Goal: Task Accomplishment & Management: Use online tool/utility

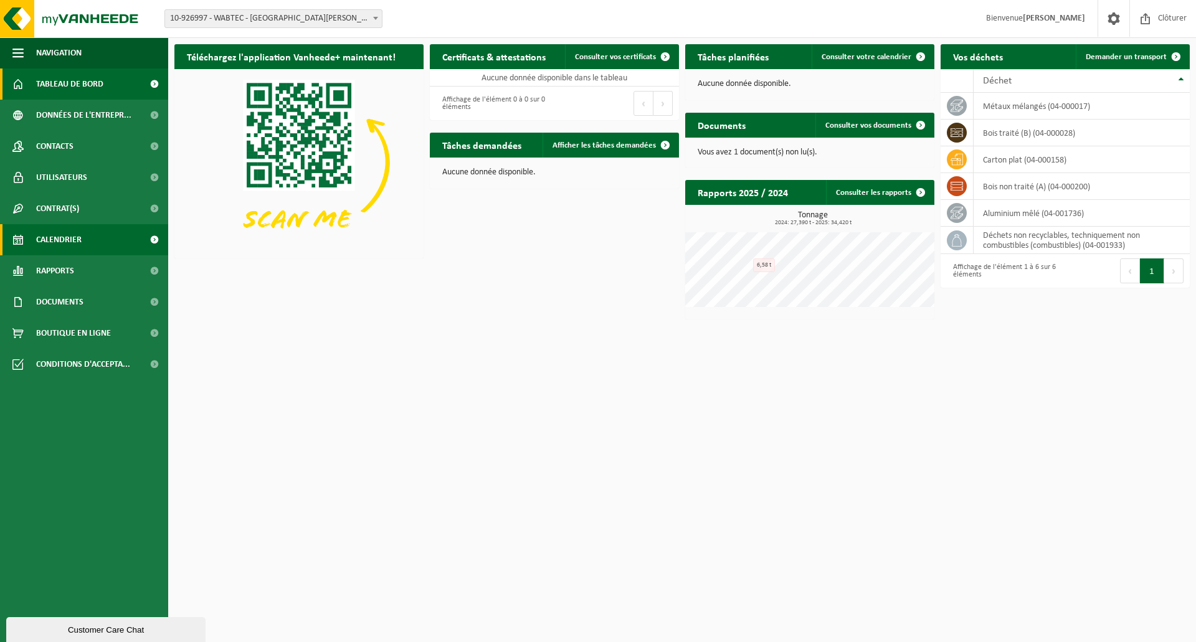
click at [69, 237] on span "Calendrier" at bounding box center [58, 239] width 45 height 31
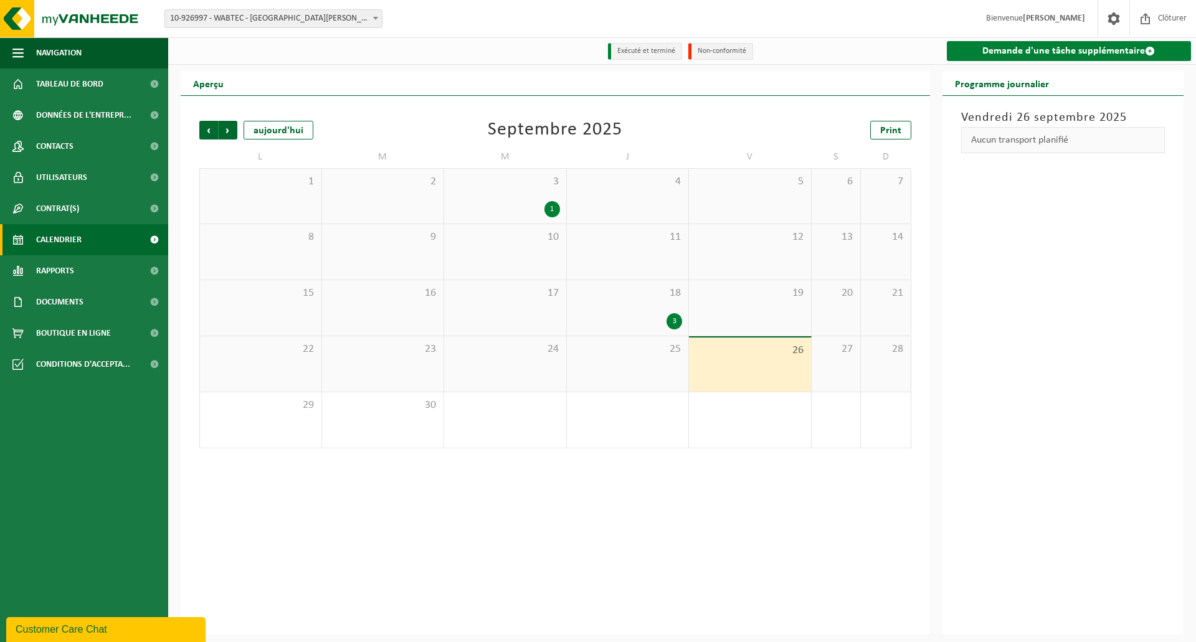
click at [1039, 52] on link "Demande d'une tâche supplémentaire" at bounding box center [1069, 51] width 245 height 20
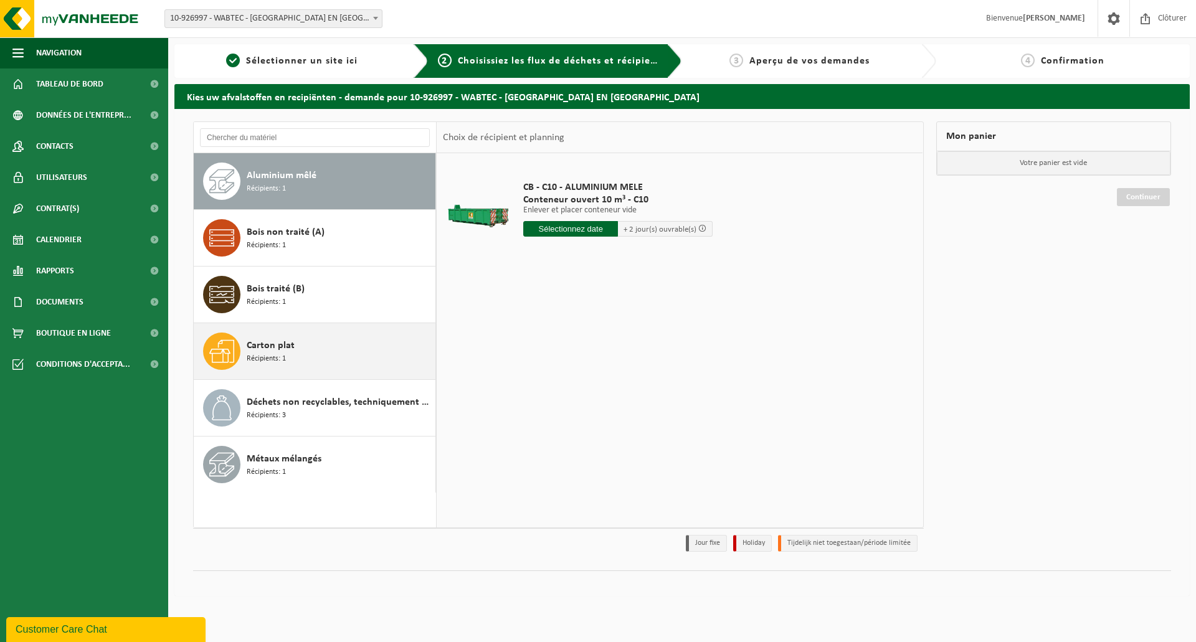
click at [290, 359] on div "Carton plat Récipients: 1" at bounding box center [340, 351] width 186 height 37
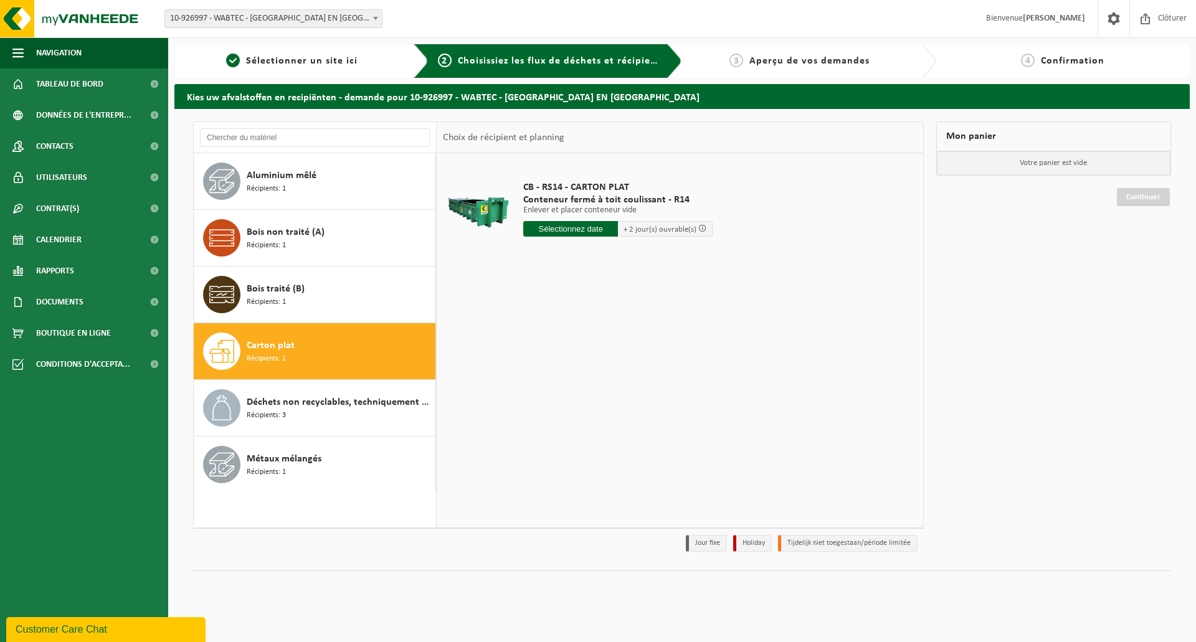
click at [575, 230] on input "text" at bounding box center [570, 229] width 95 height 16
click at [564, 374] on div "30" at bounding box center [557, 379] width 22 height 20
type input "à partir de 2025-09-30"
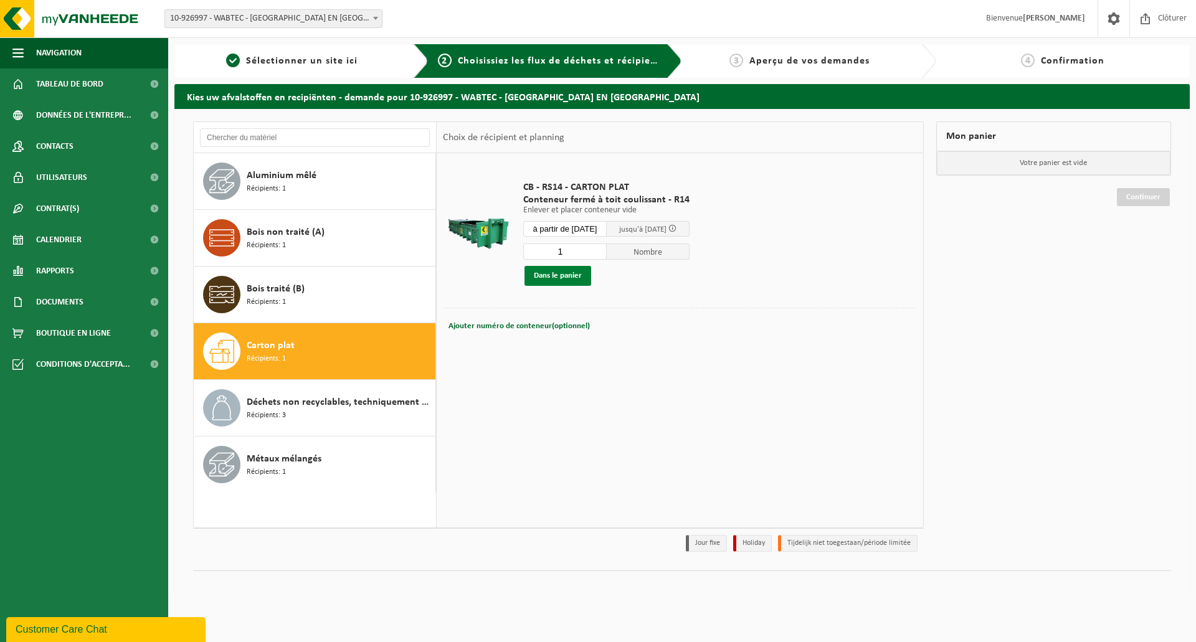
click at [568, 278] on button "Dans le panier" at bounding box center [557, 276] width 67 height 20
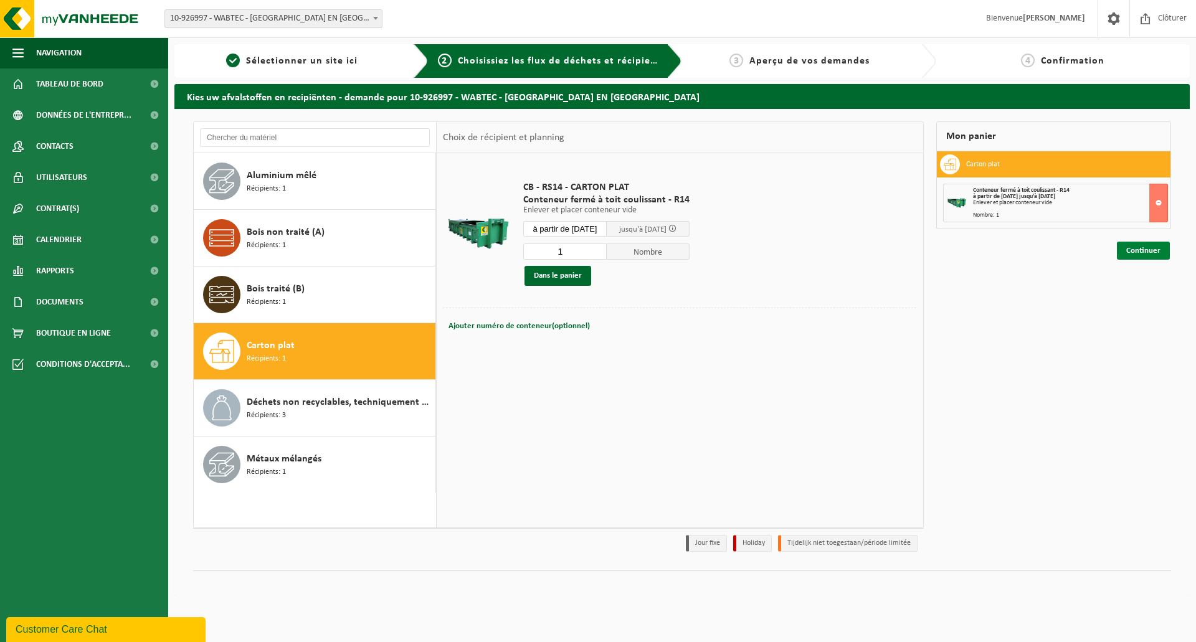
click at [1143, 251] on link "Continuer" at bounding box center [1143, 251] width 53 height 18
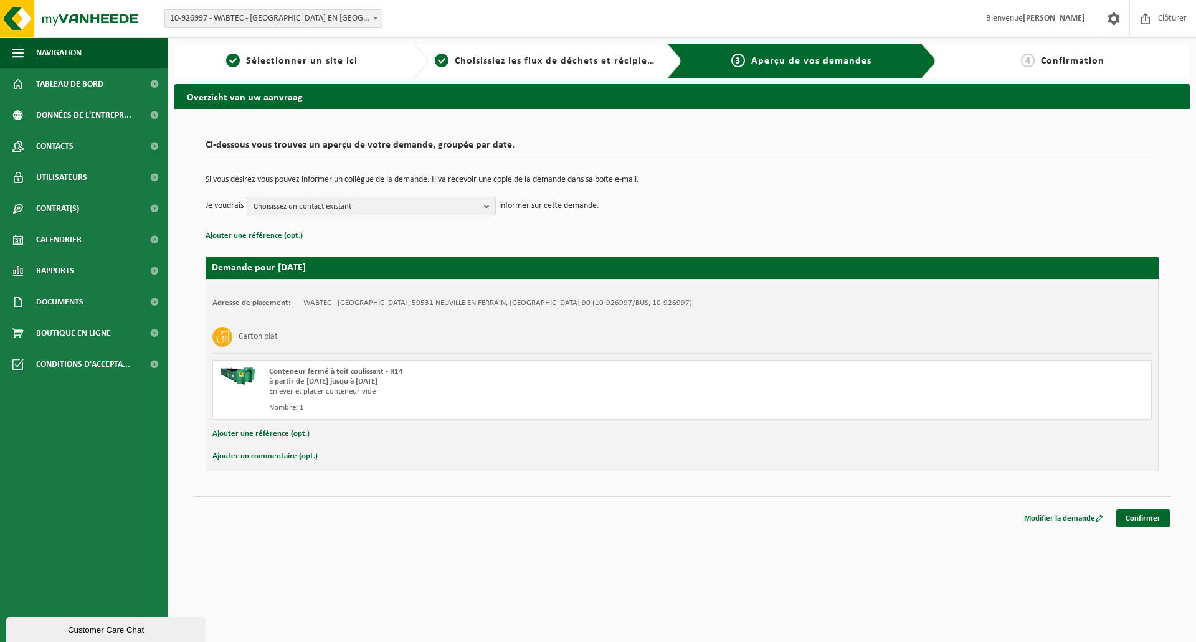
click at [483, 206] on button "Choisissez un contact existant" at bounding box center [371, 206] width 249 height 19
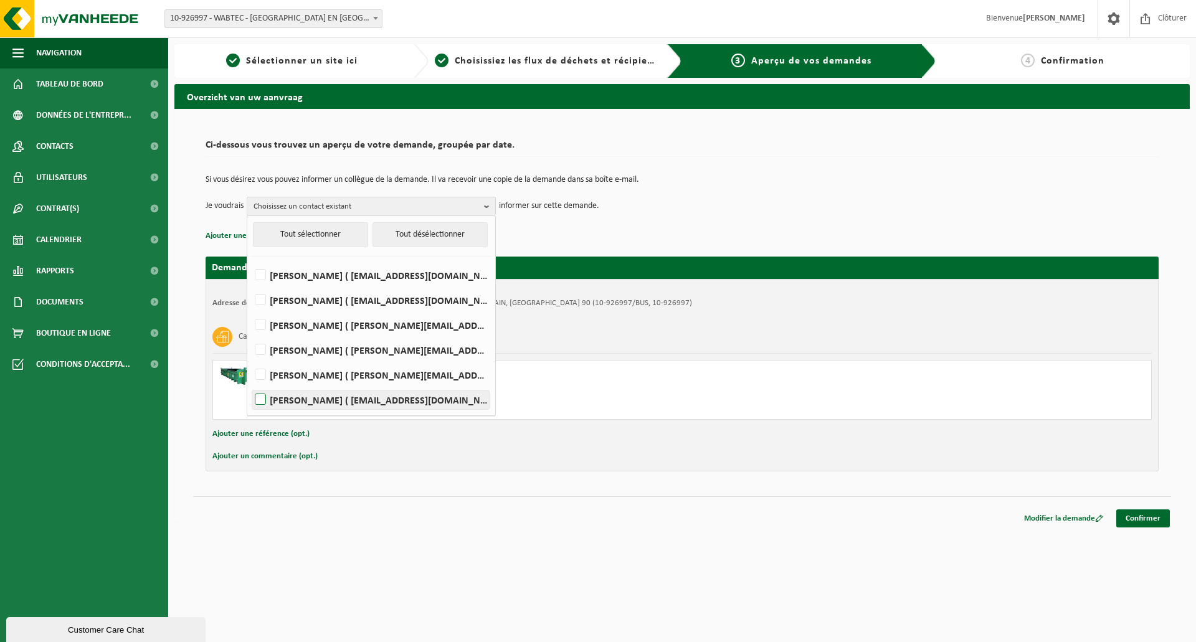
click at [260, 398] on label "ANA VILAR ( ana.vilar@ortec.fr )" at bounding box center [370, 399] width 237 height 19
click at [250, 384] on input "ANA VILAR ( ana.vilar@ortec.fr )" at bounding box center [250, 384] width 1 height 1
checkbox input "true"
click at [748, 534] on div "Navigation Clôturer Tableau de bord Données de l'entrepr... Contacts Utilisateu…" at bounding box center [598, 267] width 1196 height 534
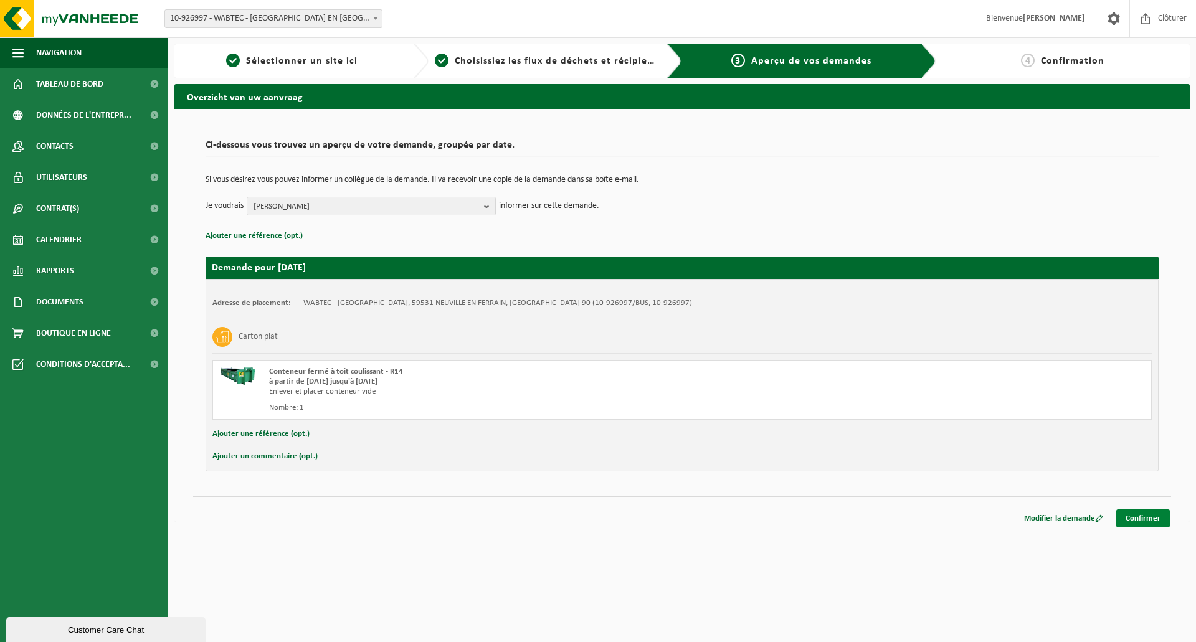
click at [1141, 519] on link "Confirmer" at bounding box center [1143, 518] width 54 height 18
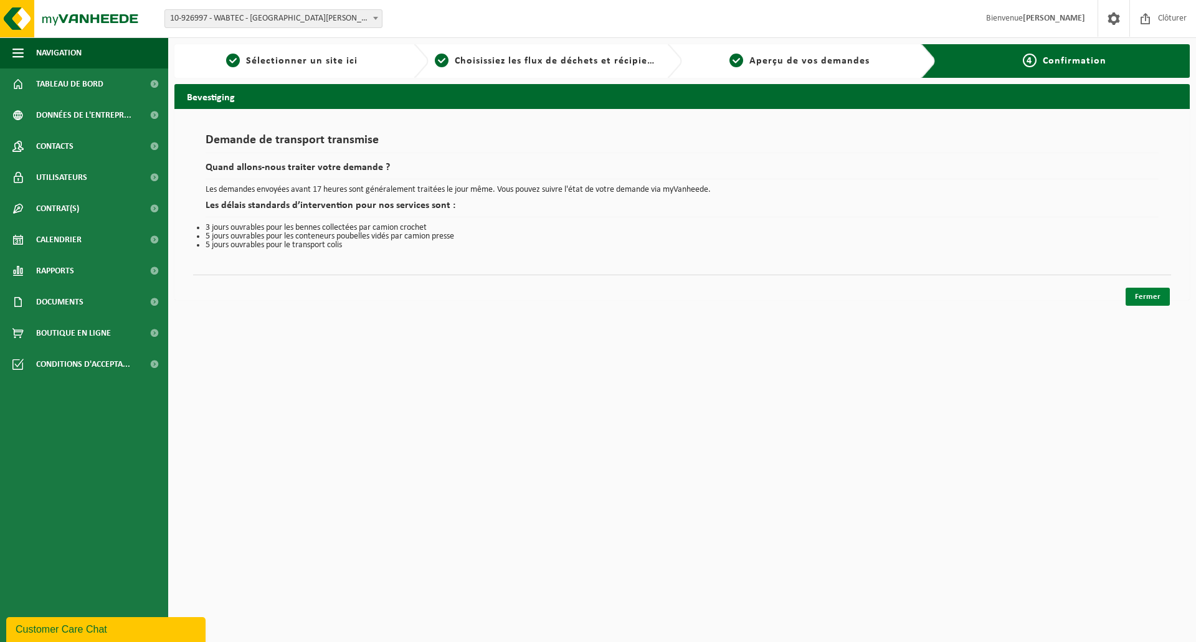
click at [1155, 299] on link "Fermer" at bounding box center [1147, 297] width 44 height 18
